Goal: Information Seeking & Learning: Learn about a topic

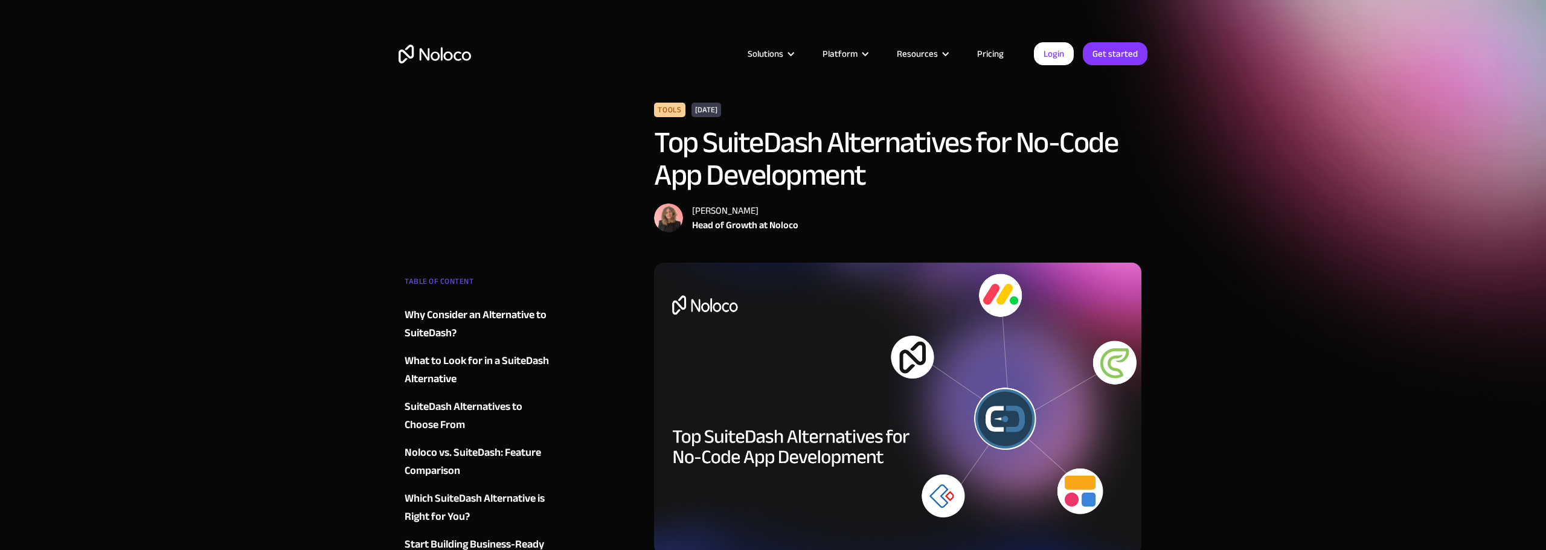
click at [447, 51] on img "home" at bounding box center [435, 54] width 72 height 19
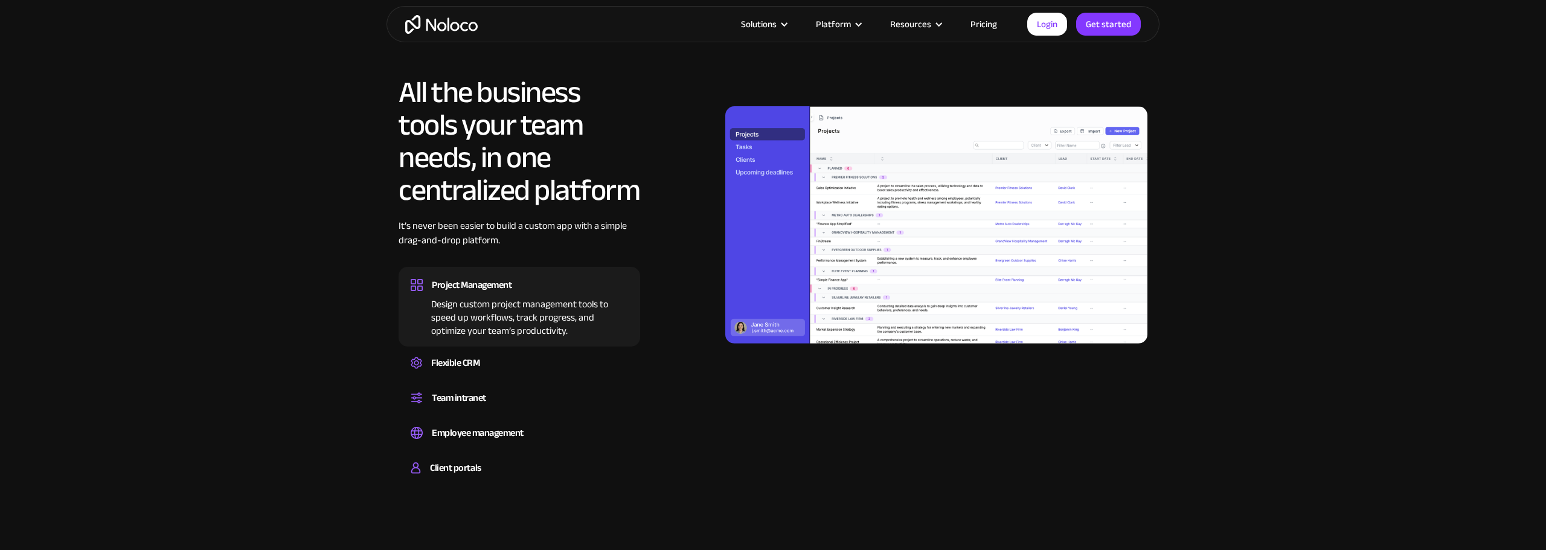
scroll to position [1405, 0]
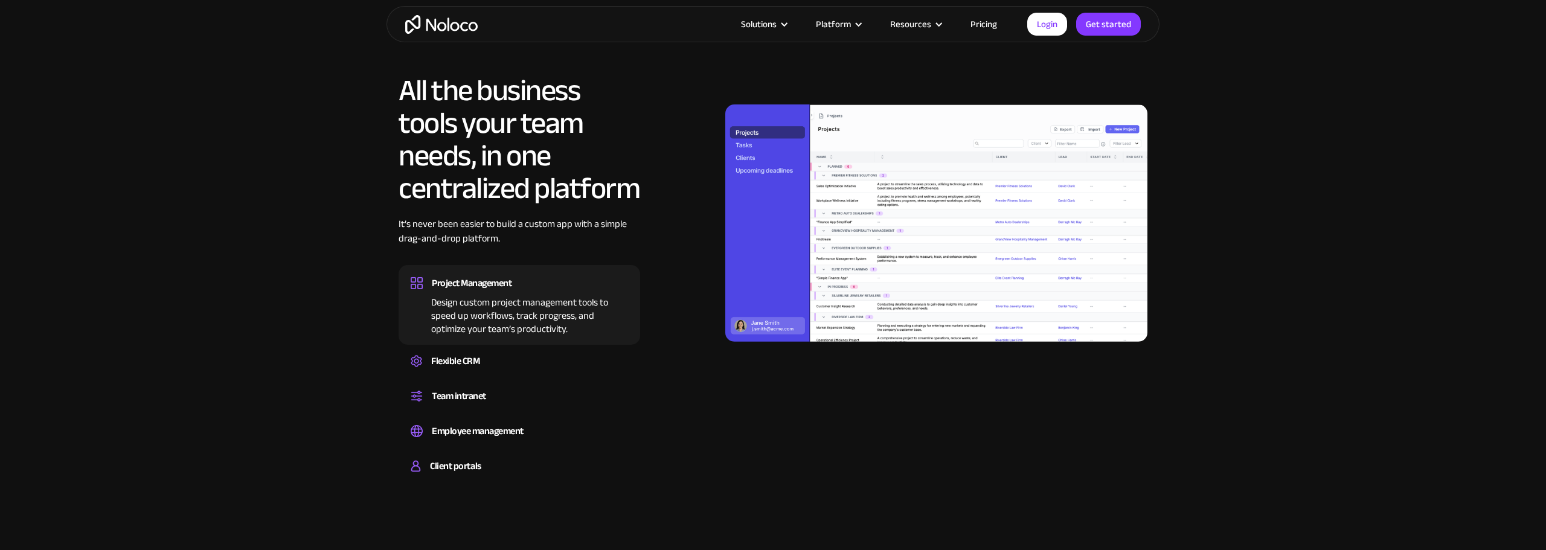
click at [983, 23] on link "Pricing" at bounding box center [983, 24] width 57 height 16
